Goal: Transaction & Acquisition: Purchase product/service

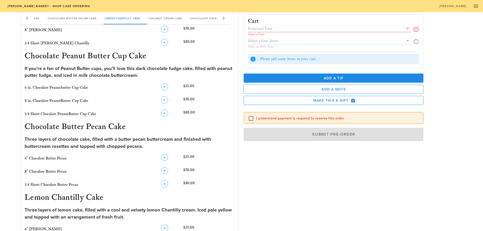
scroll to position [203, 0]
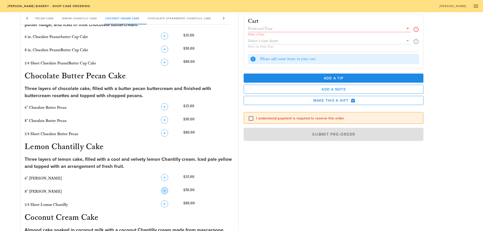
click at [165, 191] on icon "button" at bounding box center [165, 191] width 6 height 6
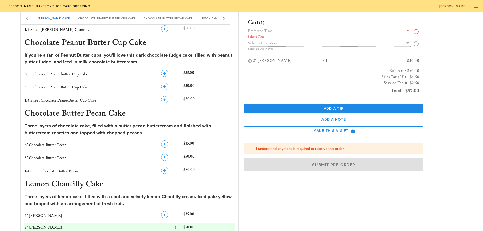
scroll to position [102, 0]
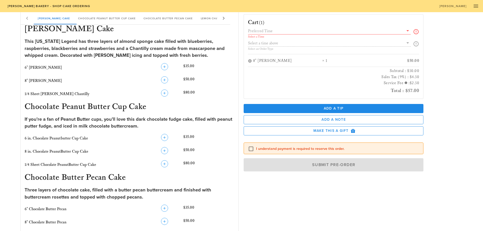
click at [408, 31] on icon at bounding box center [408, 31] width 6 height 6
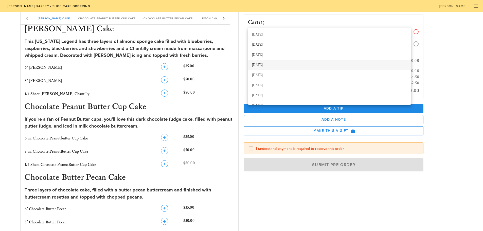
click at [272, 66] on div "[DATE]" at bounding box center [329, 65] width 155 height 4
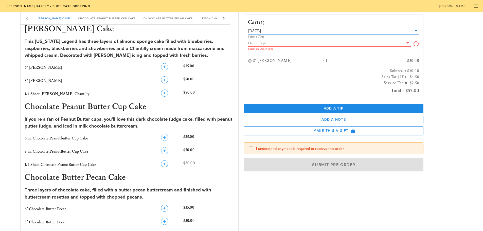
click at [407, 42] on icon at bounding box center [408, 43] width 6 height 6
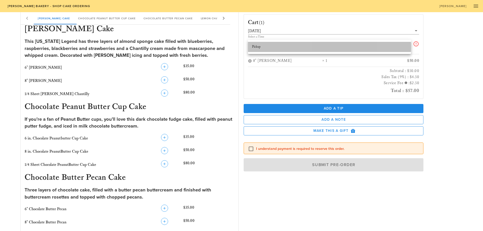
click at [394, 44] on div "Pickup" at bounding box center [329, 47] width 155 height 8
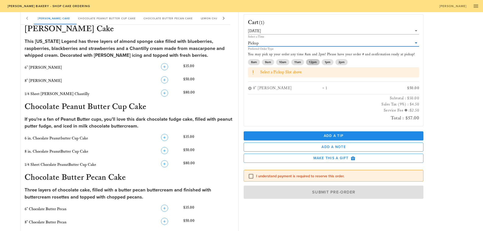
click at [312, 61] on span "12pm" at bounding box center [312, 62] width 7 height 6
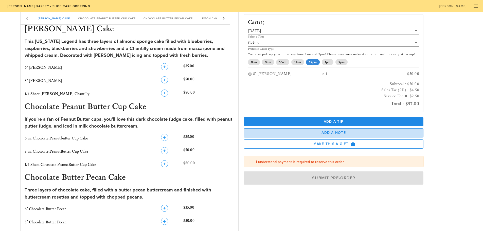
click at [290, 132] on span "Add a Note" at bounding box center [334, 133] width 172 height 4
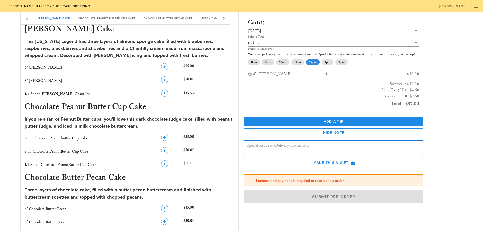
click at [283, 147] on textarea at bounding box center [335, 149] width 177 height 14
type textarea "Happy first birthday, [PERSON_NAME]!"
click at [446, 148] on div "Cart (1) [DATE] Select a Time Pickup Preferred Order Type You may pick up your …" at bounding box center [353, 118] width 224 height 216
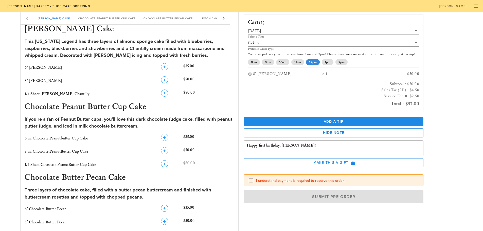
click at [451, 131] on div "Cart (1) [DATE] Select a Time Pickup Preferred Order Type You may pick up your …" at bounding box center [353, 118] width 224 height 216
click at [300, 180] on label "I understand payment is required to reserve this order." at bounding box center [337, 180] width 163 height 5
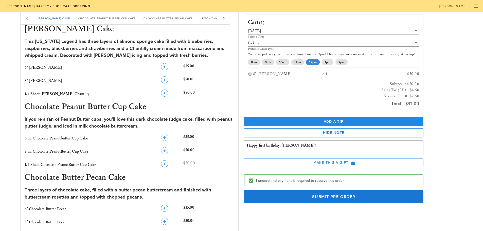
checkbox input "true"
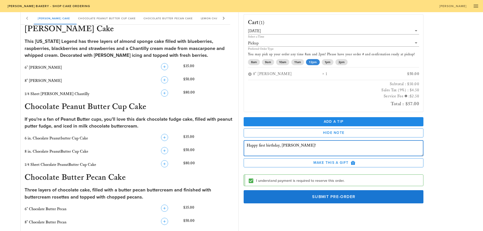
drag, startPoint x: 265, startPoint y: 146, endPoint x: 259, endPoint y: 146, distance: 6.3
click at [259, 146] on textarea "Happy first birthday, [PERSON_NAME]!" at bounding box center [335, 149] width 177 height 14
type textarea "Happy 1st birthday, [PERSON_NAME]!"
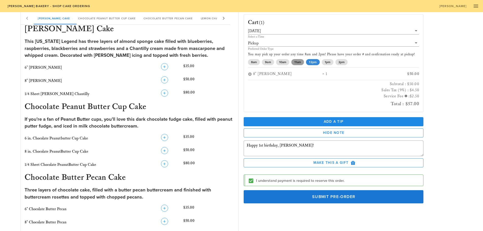
click at [301, 63] on span "11am" at bounding box center [298, 62] width 7 height 6
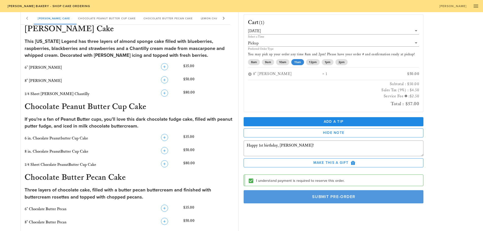
click at [372, 196] on span "Submit Pre-Order" at bounding box center [334, 196] width 169 height 5
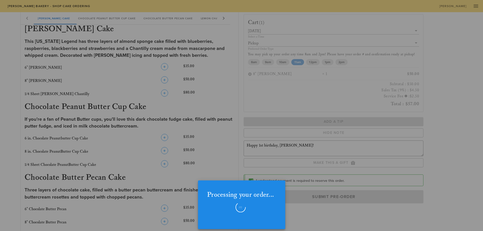
checkbox input "false"
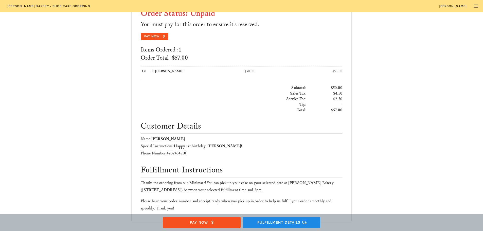
scroll to position [100, 0]
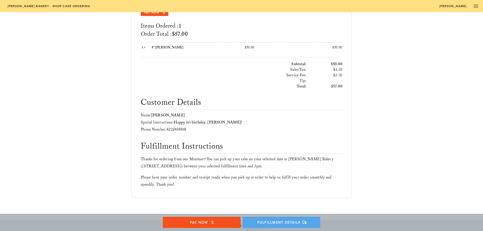
click at [297, 221] on span "Fulfillment Details" at bounding box center [282, 222] width 68 height 5
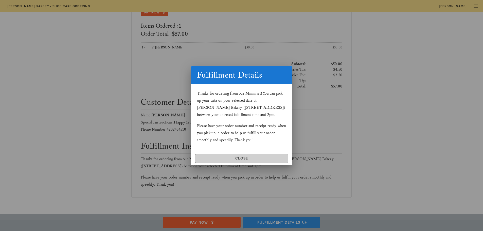
click at [244, 160] on span "Close" at bounding box center [241, 158] width 89 height 4
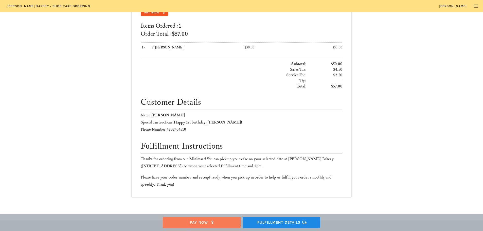
click at [223, 223] on span "Pay Now" at bounding box center [202, 222] width 68 height 5
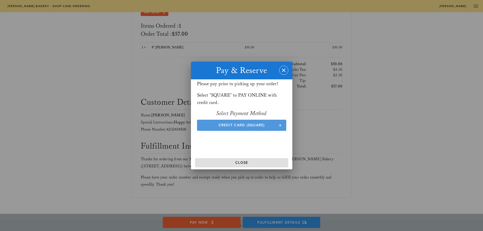
click at [250, 124] on span "Credit Card (Square)" at bounding box center [241, 125] width 79 height 4
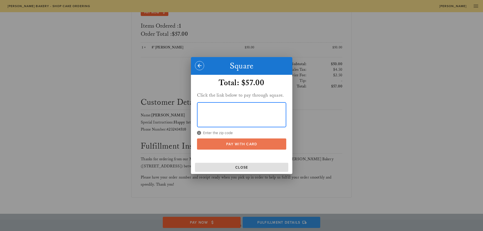
click at [220, 141] on button "Pay With Card" at bounding box center [241, 144] width 89 height 11
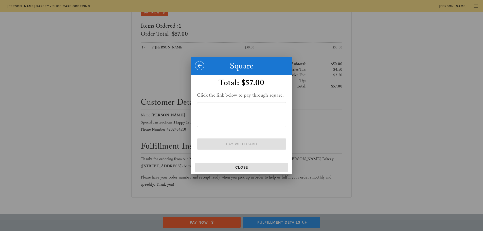
scroll to position [73, 0]
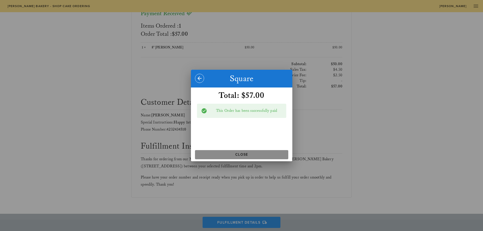
click at [256, 152] on button "Close" at bounding box center [241, 154] width 93 height 9
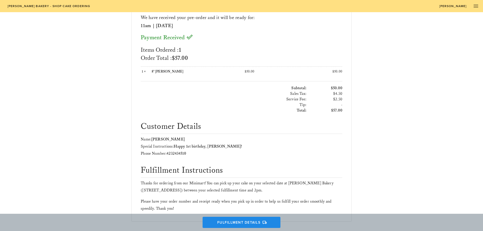
scroll to position [0, 0]
